Goal: Task Accomplishment & Management: Complete application form

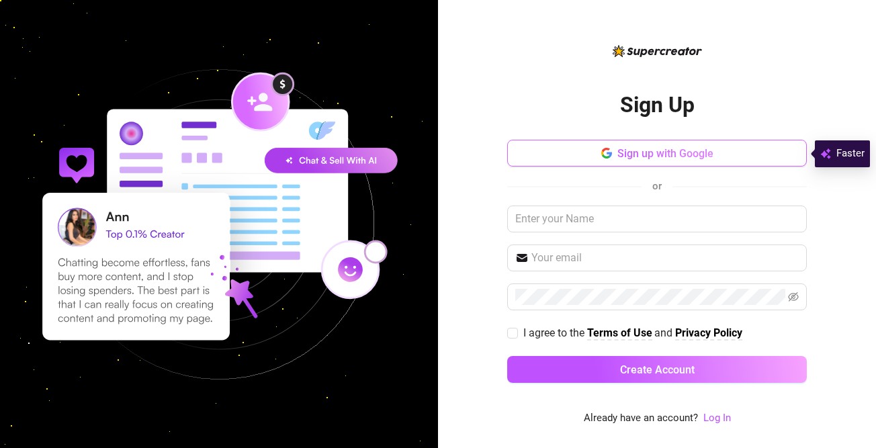
click at [647, 165] on button "Sign up with Google" at bounding box center [657, 153] width 300 height 27
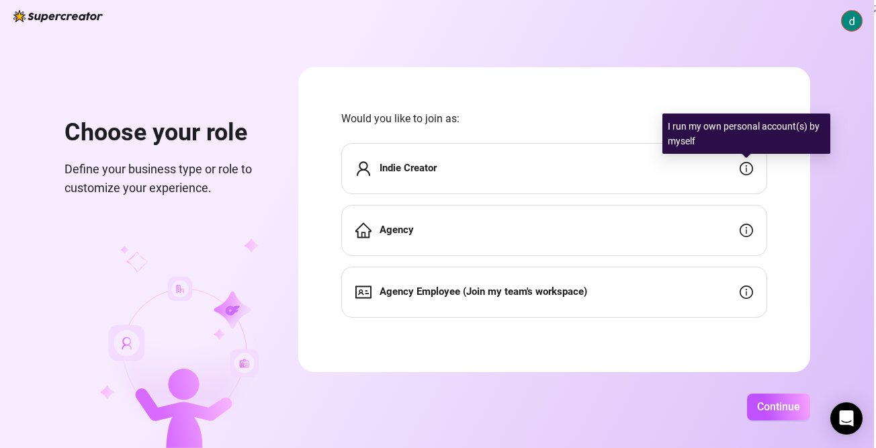
click at [750, 171] on icon "info-circle" at bounding box center [745, 168] width 13 height 13
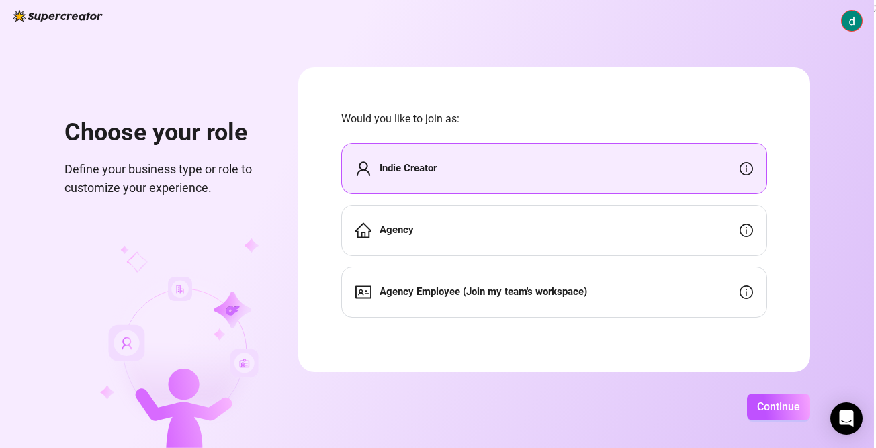
click at [671, 180] on div "Indie Creator" at bounding box center [554, 168] width 426 height 51
drag, startPoint x: 671, startPoint y: 180, endPoint x: 631, endPoint y: 158, distance: 45.4
click at [631, 158] on div "Indie Creator" at bounding box center [554, 168] width 426 height 51
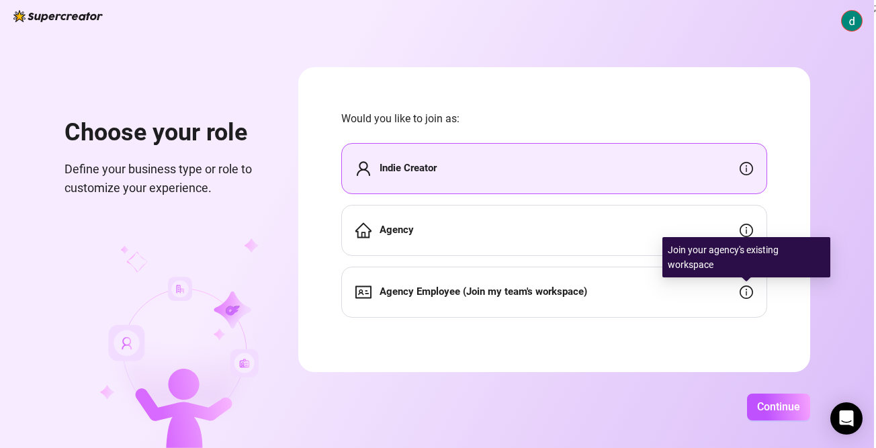
click at [749, 296] on icon "info-circle" at bounding box center [745, 291] width 13 height 13
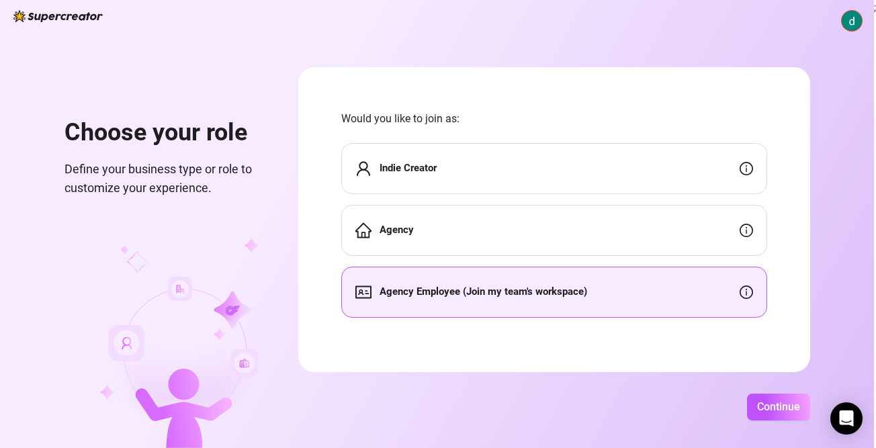
click at [609, 165] on div "Indie Creator" at bounding box center [554, 168] width 426 height 51
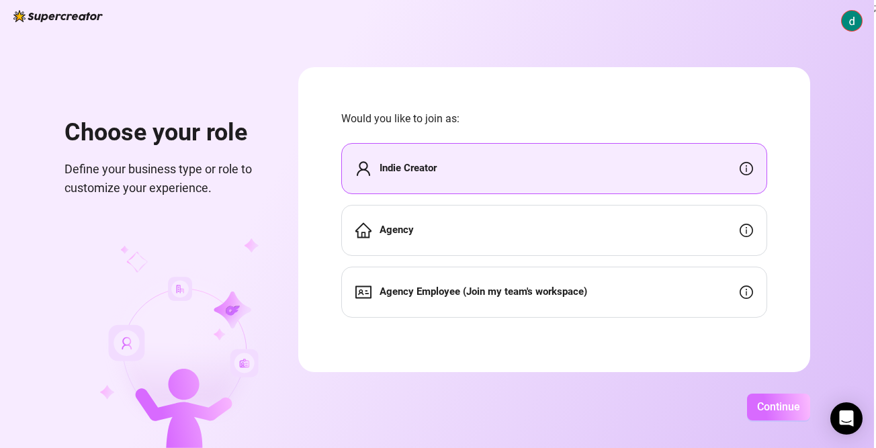
click at [784, 410] on span "Continue" at bounding box center [778, 406] width 43 height 13
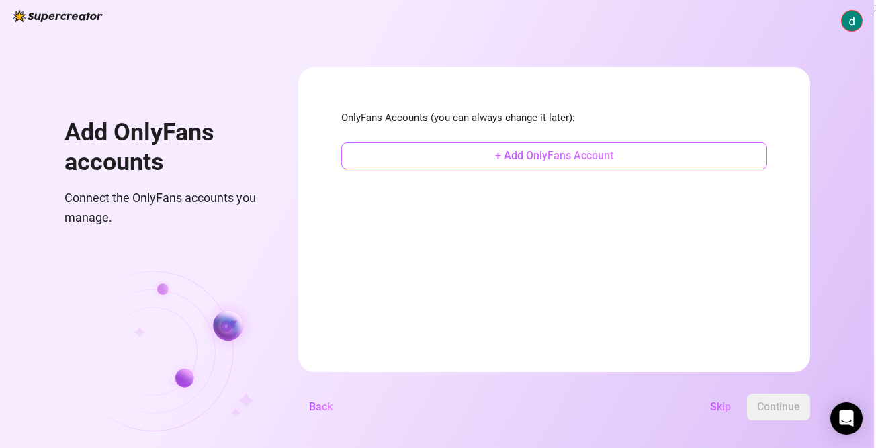
click at [659, 151] on button "+ Add OnlyFans Account" at bounding box center [554, 155] width 426 height 27
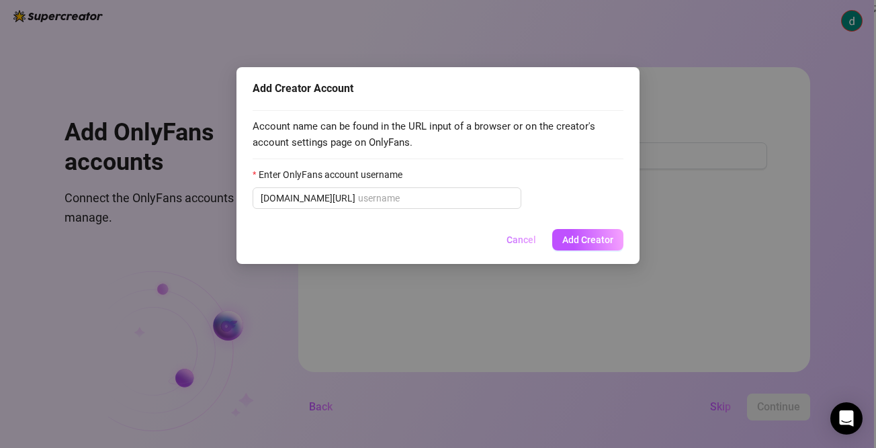
click at [534, 241] on span "Cancel" at bounding box center [521, 239] width 30 height 11
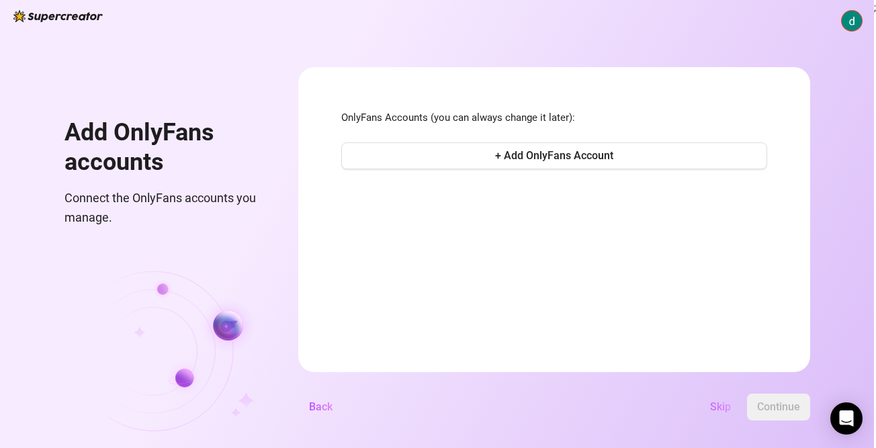
click at [729, 412] on span "Skip" at bounding box center [720, 406] width 21 height 13
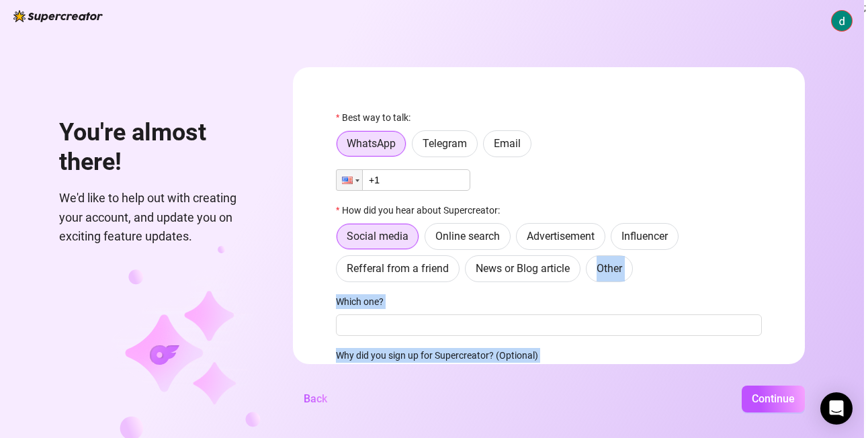
scroll to position [11, 0]
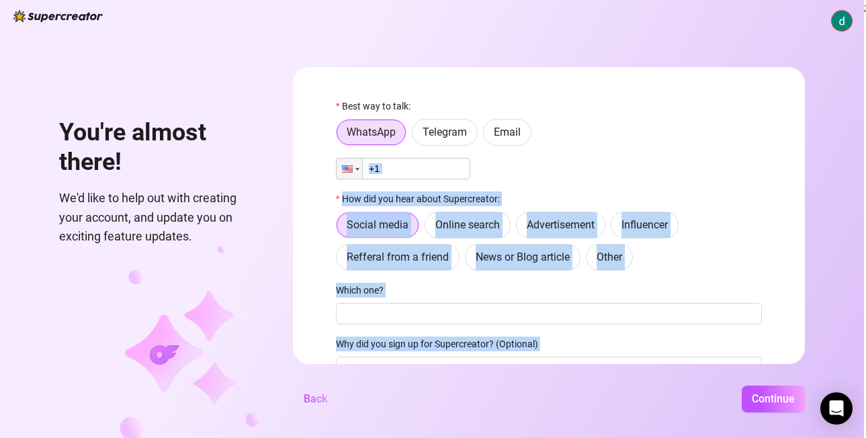
drag, startPoint x: 729, startPoint y: 412, endPoint x: 515, endPoint y: 162, distance: 329.6
click at [515, 162] on div "Best way to talk: WhatsApp Telegram Email Phone +1 How did you hear about Super…" at bounding box center [549, 271] width 426 height 345
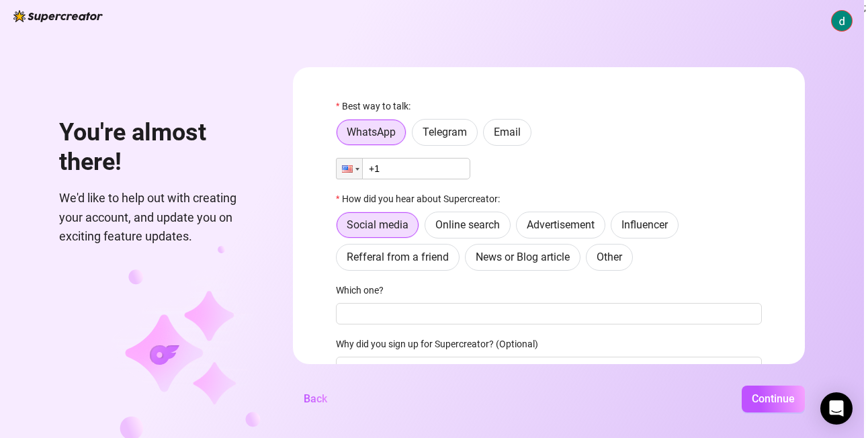
drag, startPoint x: 515, startPoint y: 162, endPoint x: 463, endPoint y: 32, distance: 140.4
click at [463, 32] on div "You're almost there! We'd like to help out with creating your account, and upda…" at bounding box center [432, 219] width 864 height 438
